Goal: Task Accomplishment & Management: Complete application form

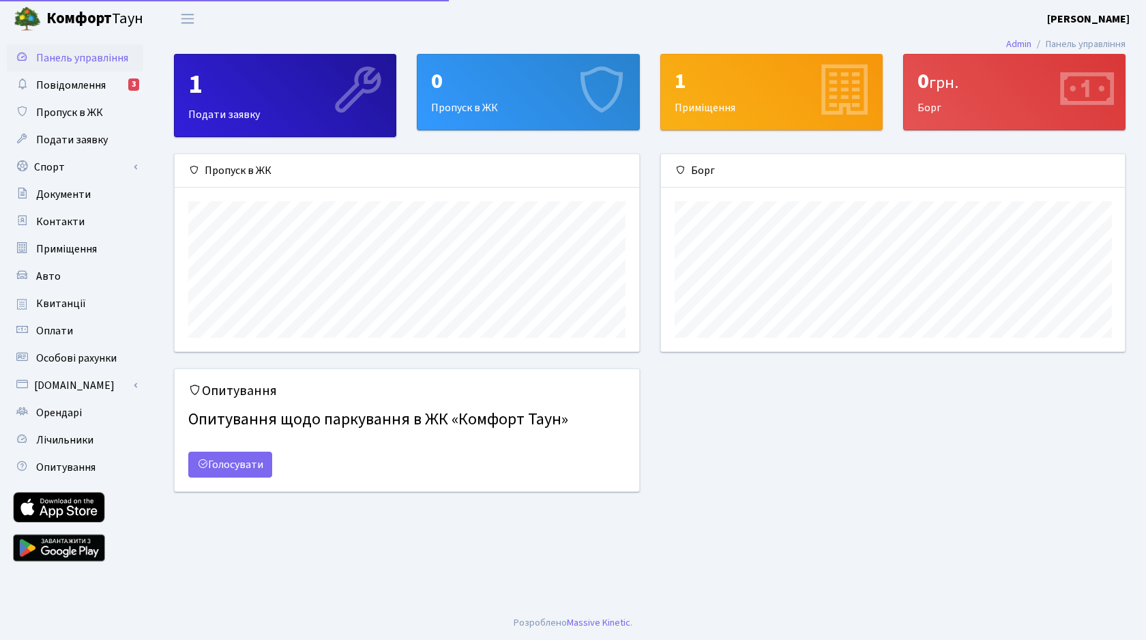
scroll to position [197, 464]
click at [535, 125] on div "0 Пропуск в ЖК" at bounding box center [527, 92] width 221 height 75
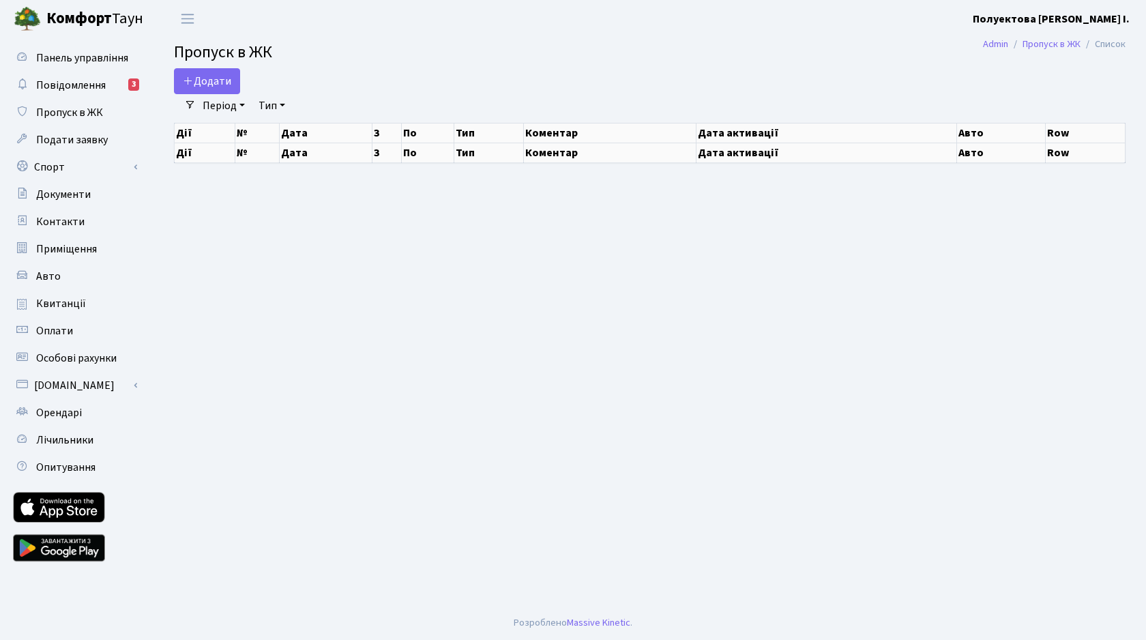
select select "25"
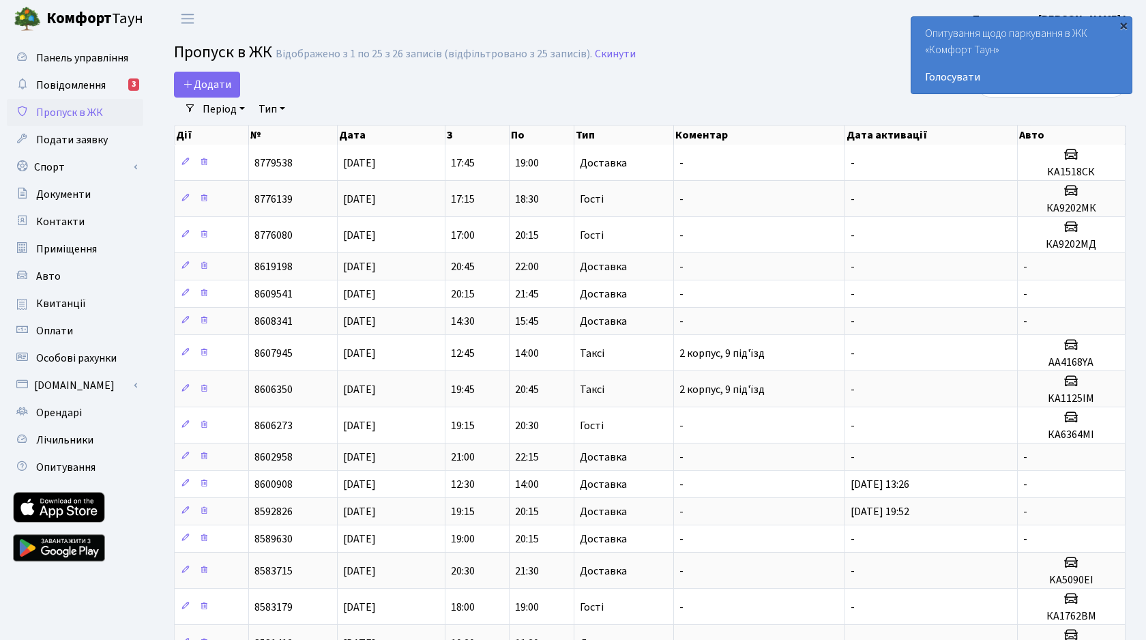
click at [1122, 26] on div "×" at bounding box center [1123, 25] width 14 height 14
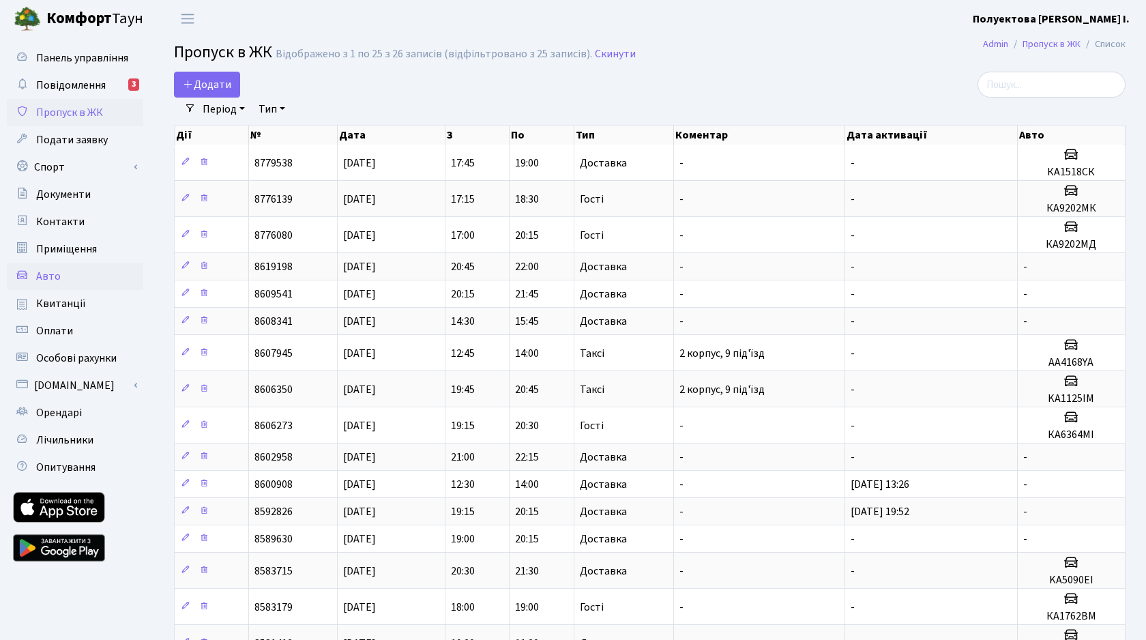
click at [55, 273] on span "Авто" at bounding box center [48, 276] width 25 height 15
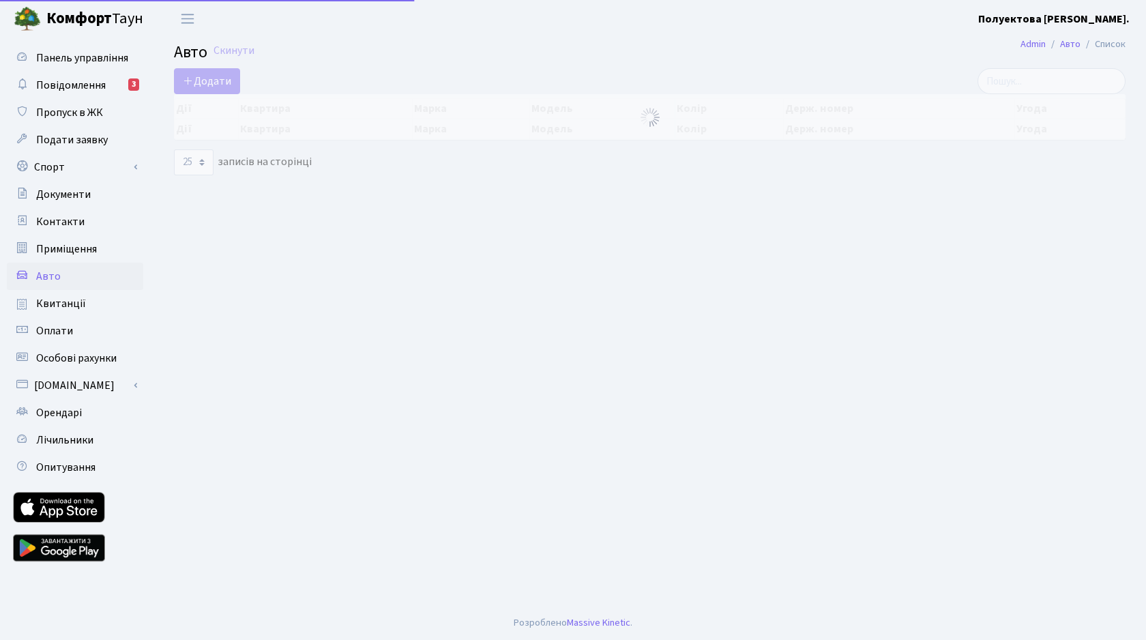
select select "25"
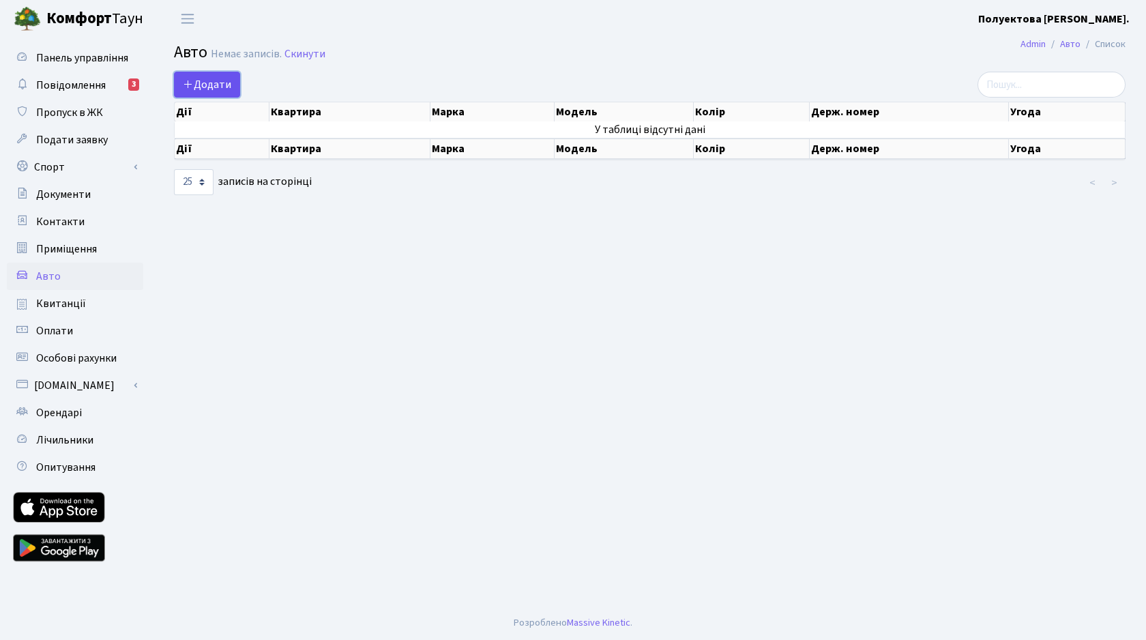
click at [203, 80] on span "Додати" at bounding box center [207, 84] width 48 height 15
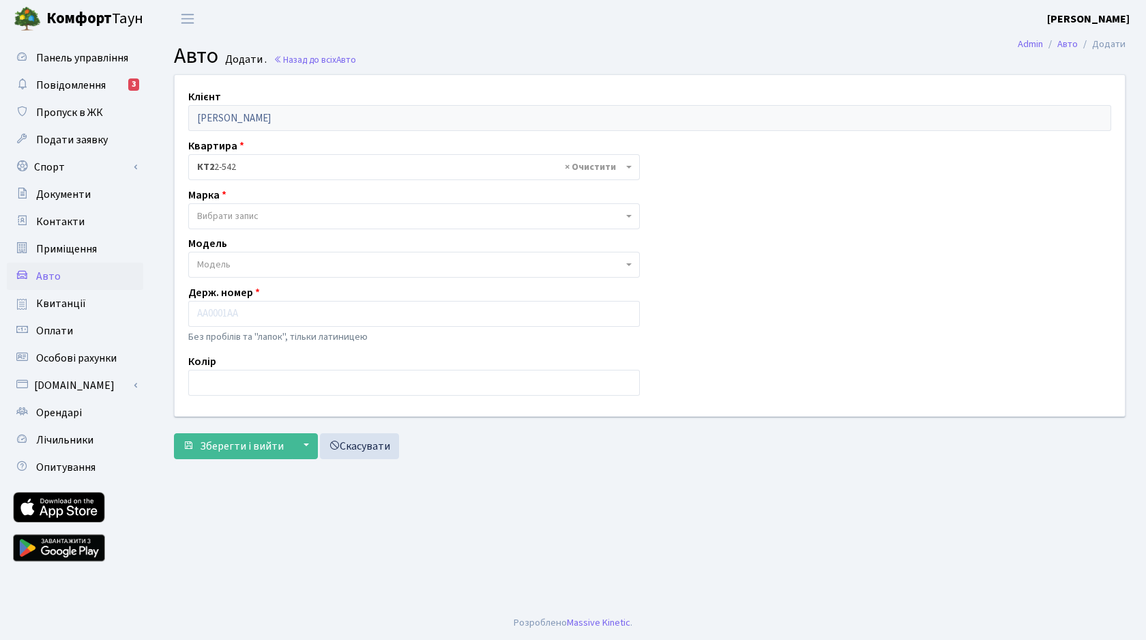
click at [305, 218] on span "Вибрати запис" at bounding box center [409, 216] width 425 height 14
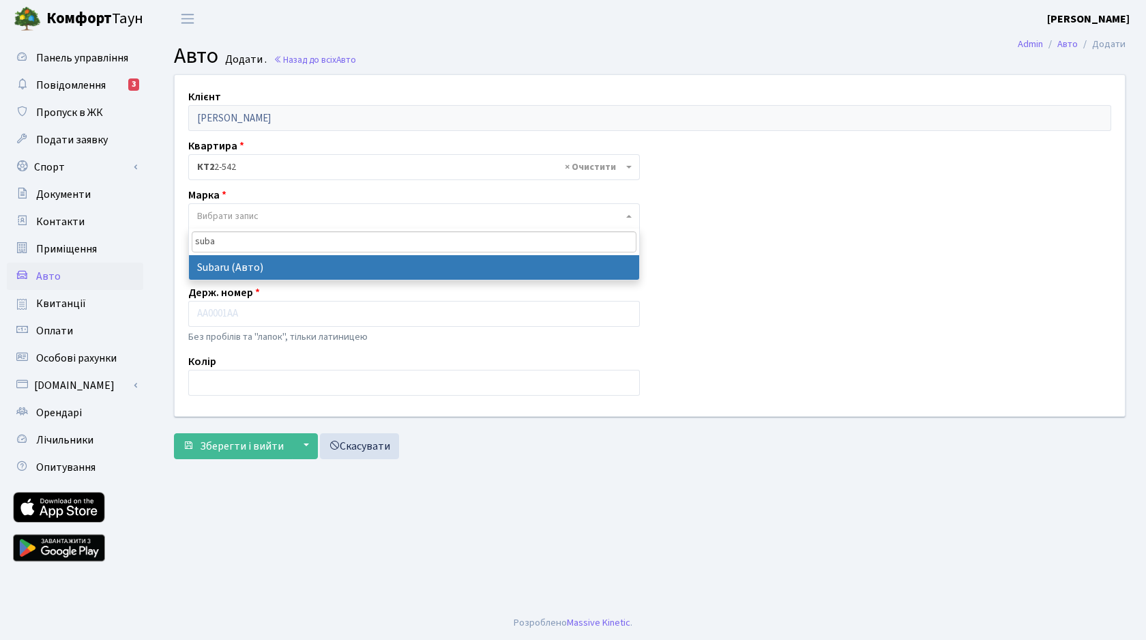
type input "suba"
select select "125"
select select
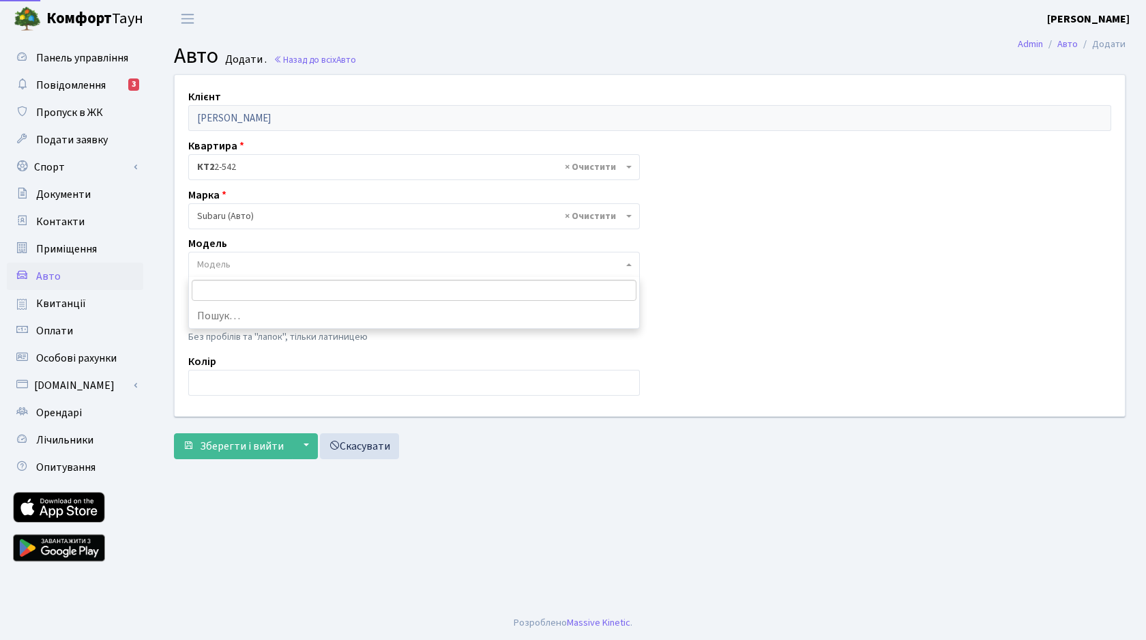
click at [278, 267] on span "Модель" at bounding box center [409, 265] width 425 height 14
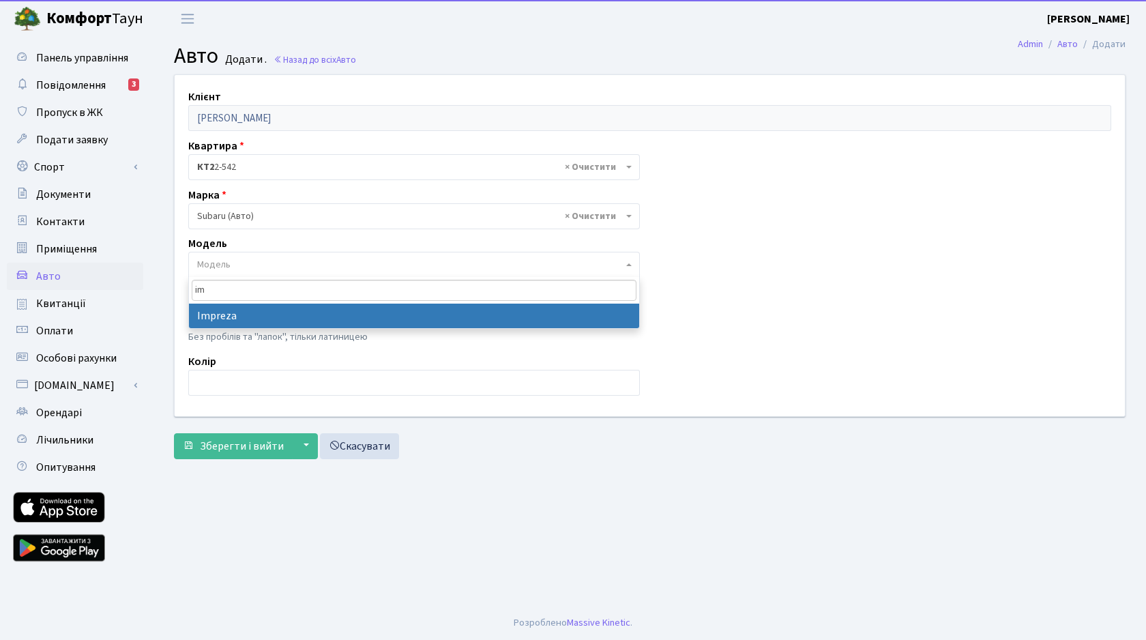
type input "im"
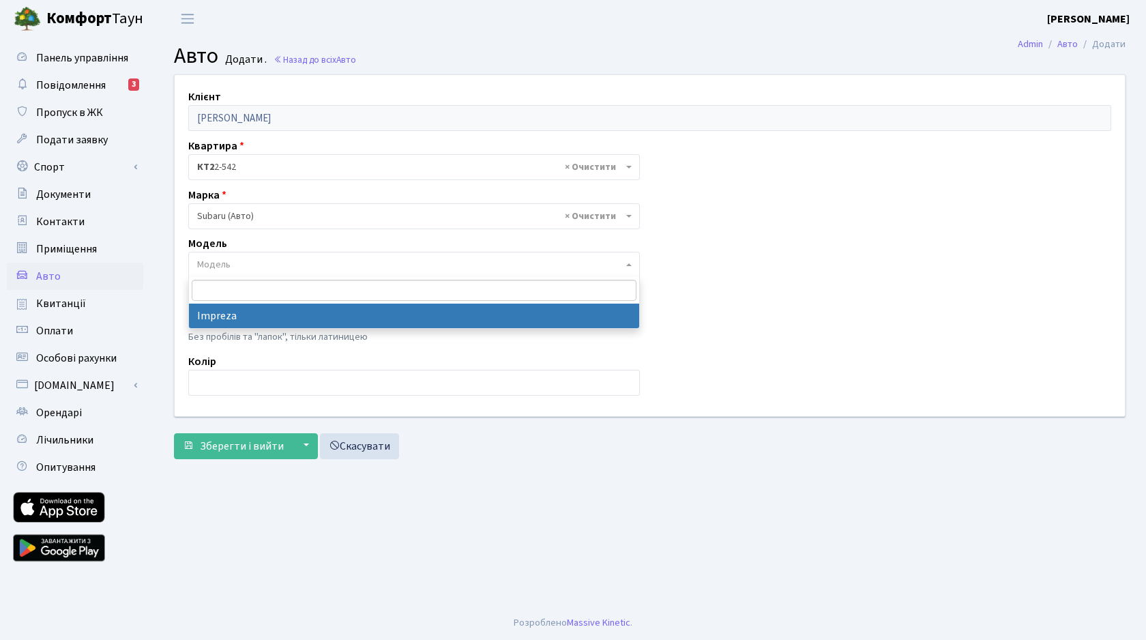
select select "2169"
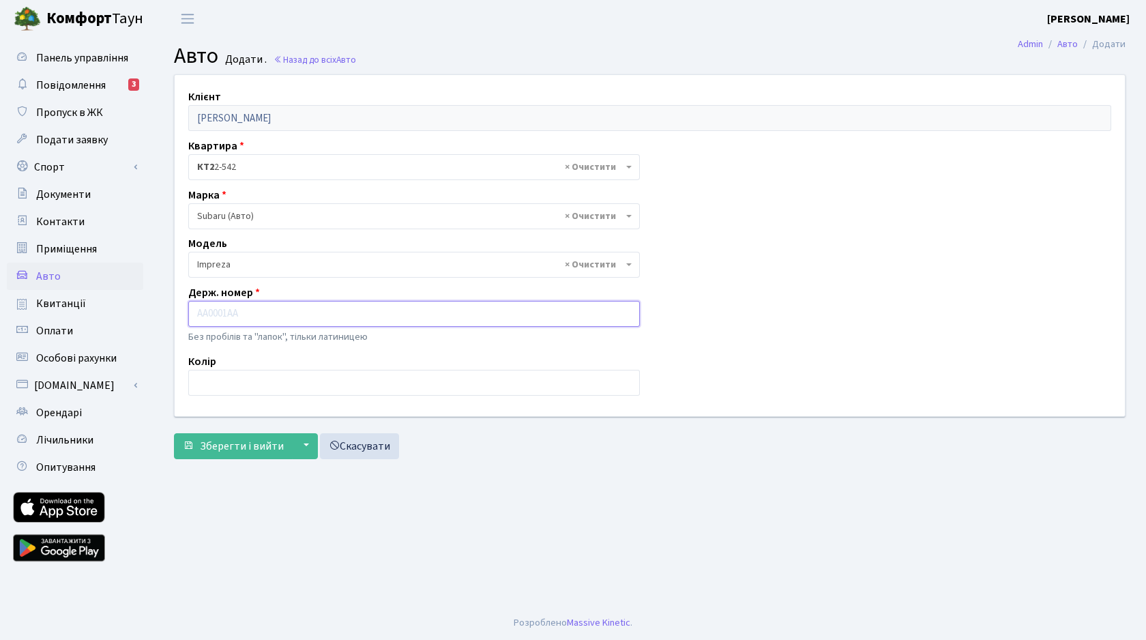
click at [255, 313] on input "text" at bounding box center [413, 314] width 451 height 26
type input "r"
type input "КА1043ВТ"
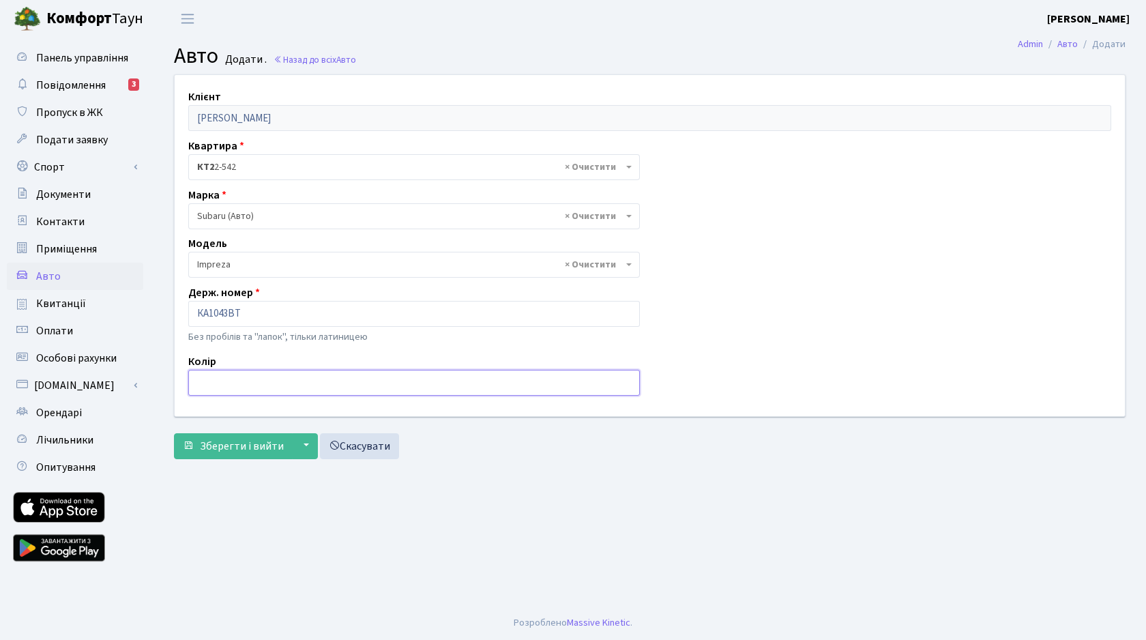
click at [267, 380] on input "text" at bounding box center [413, 383] width 451 height 26
type input "синій"
click at [586, 446] on div "Зберегти і вийти ▼ Зберегти та продовжити редагування Зберегти та створити Скас…" at bounding box center [649, 446] width 951 height 26
click at [563, 479] on main "Admin Авто Додати Авто Додати . Назад до всіх Авто Клієнт Полуектова Наталія Ів…" at bounding box center [649, 322] width 992 height 568
click at [239, 443] on span "Зберегти і вийти" at bounding box center [242, 445] width 84 height 15
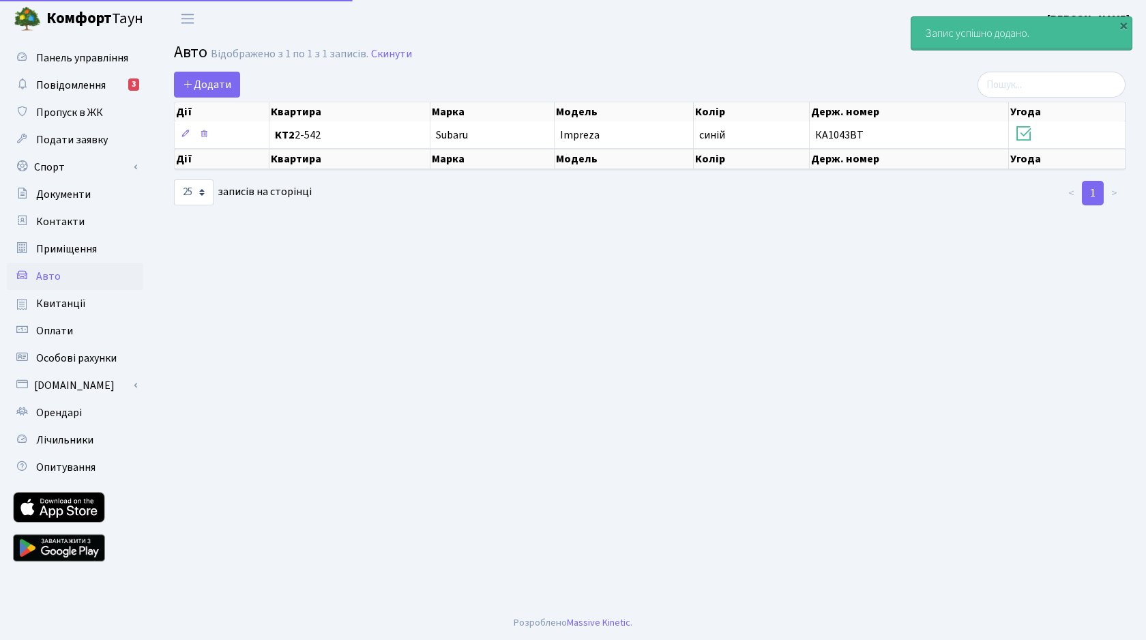
select select "25"
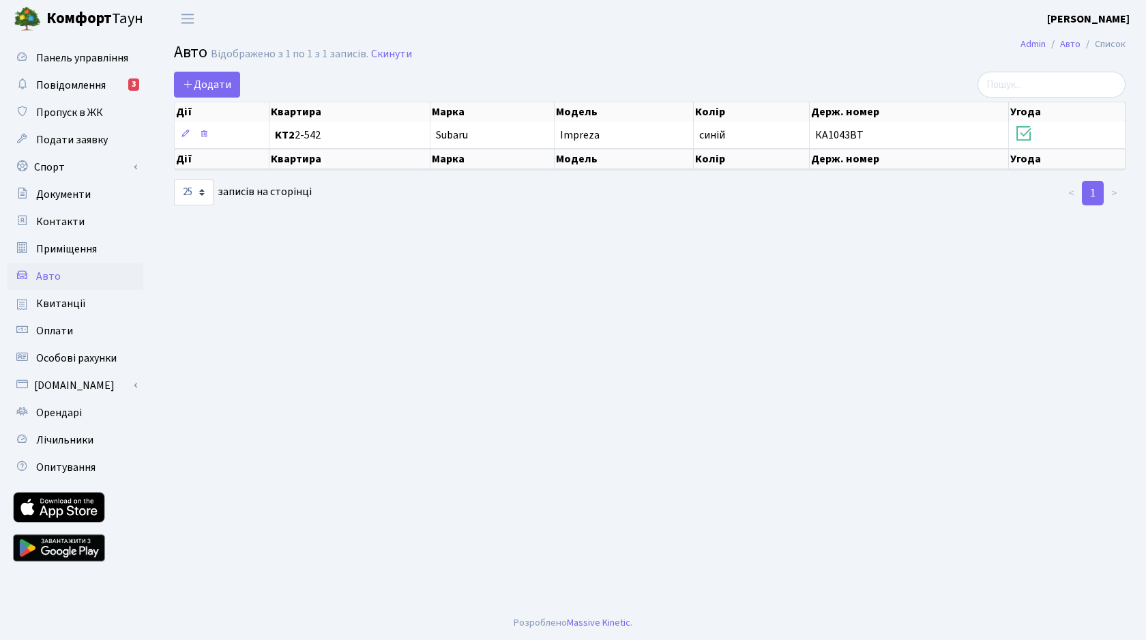
click at [302, 31] on header "[PERSON_NAME] [PERSON_NAME] Мій обліковий запис Вийти" at bounding box center [573, 19] width 1146 height 38
click at [258, 21] on header "[PERSON_NAME] [PERSON_NAME] Мій обліковий запис Вийти" at bounding box center [573, 19] width 1146 height 38
